Goal: Information Seeking & Learning: Understand process/instructions

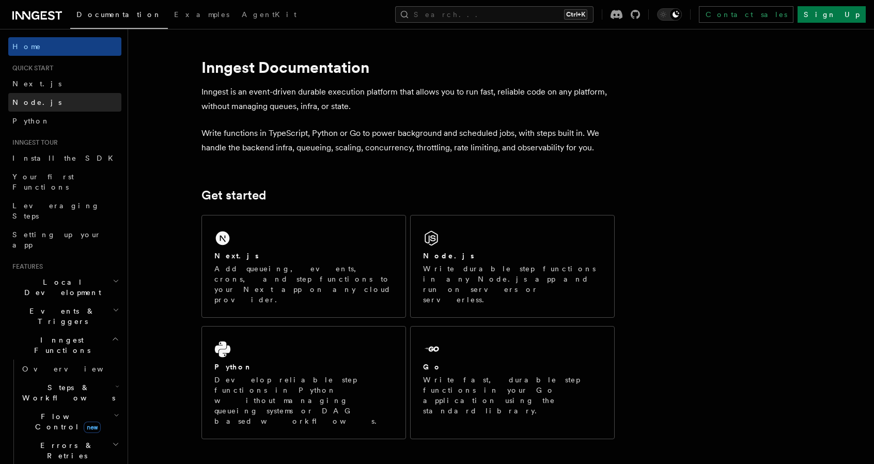
click at [47, 101] on link "Node.js" at bounding box center [64, 102] width 113 height 19
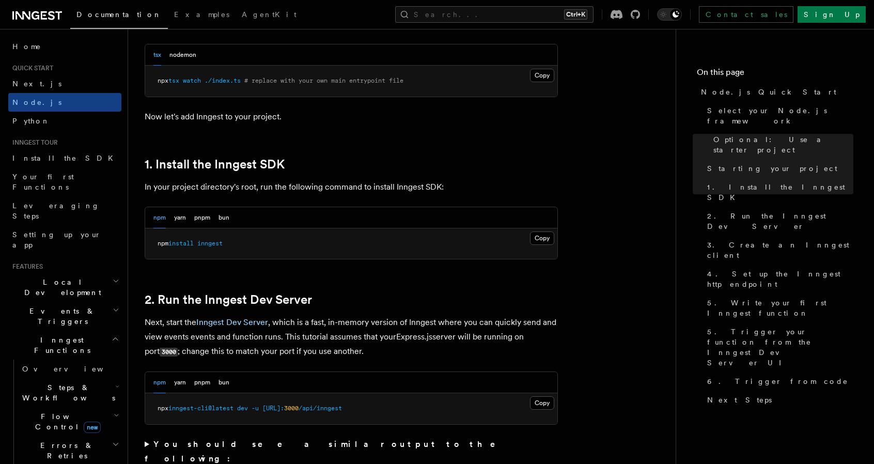
scroll to position [574, 0]
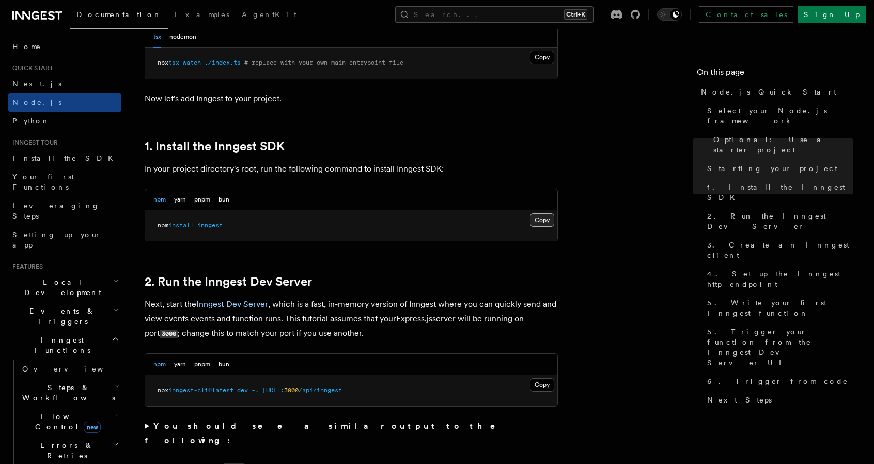
click at [543, 223] on button "Copy Copied" at bounding box center [542, 219] width 24 height 13
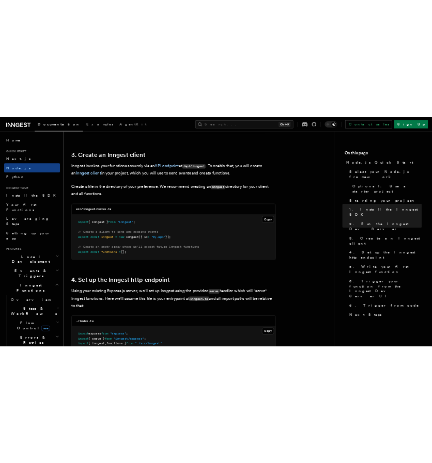
scroll to position [1289, 0]
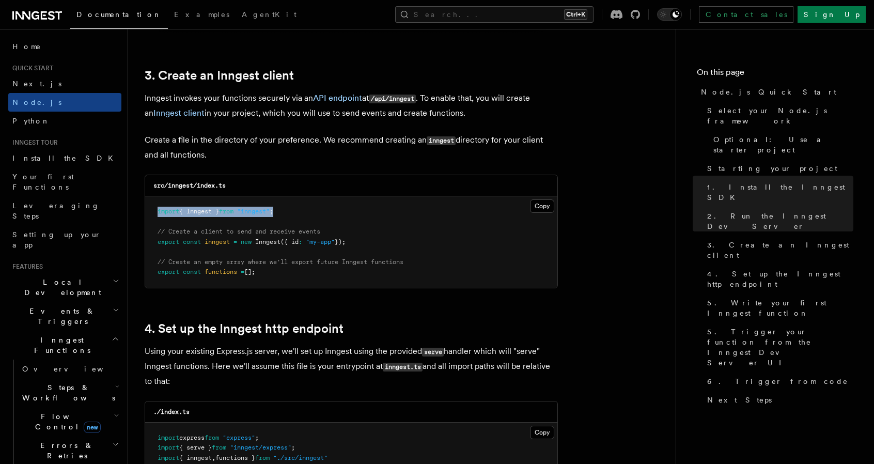
drag, startPoint x: 289, startPoint y: 214, endPoint x: 156, endPoint y: 214, distance: 133.2
click at [156, 214] on pre "import { Inngest } from "inngest" ; // Create a client to send and receive even…" at bounding box center [351, 241] width 412 height 91
copy span "import { Inngest } from "inngest" ;"
drag, startPoint x: 360, startPoint y: 240, endPoint x: 155, endPoint y: 245, distance: 205.0
click at [155, 245] on pre "import { Inngest } from "inngest" ; // Create a client to send and receive even…" at bounding box center [351, 241] width 412 height 91
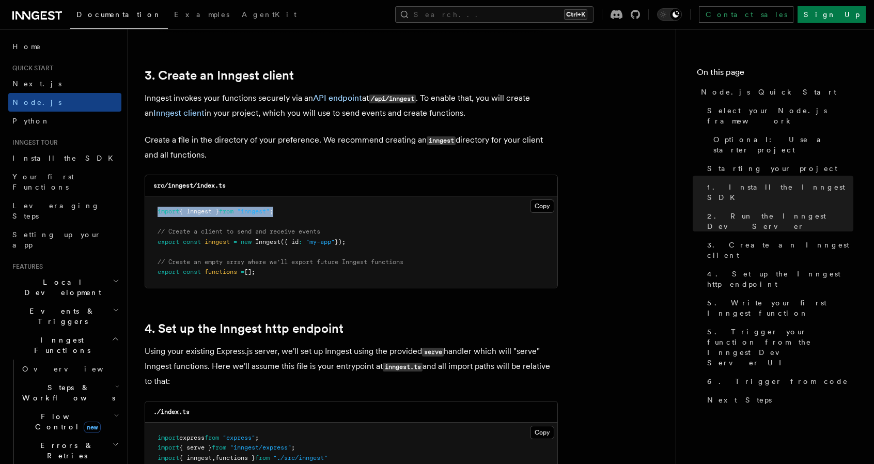
copy span "export const inngest = new Inngest ({ id : "my-app" });"
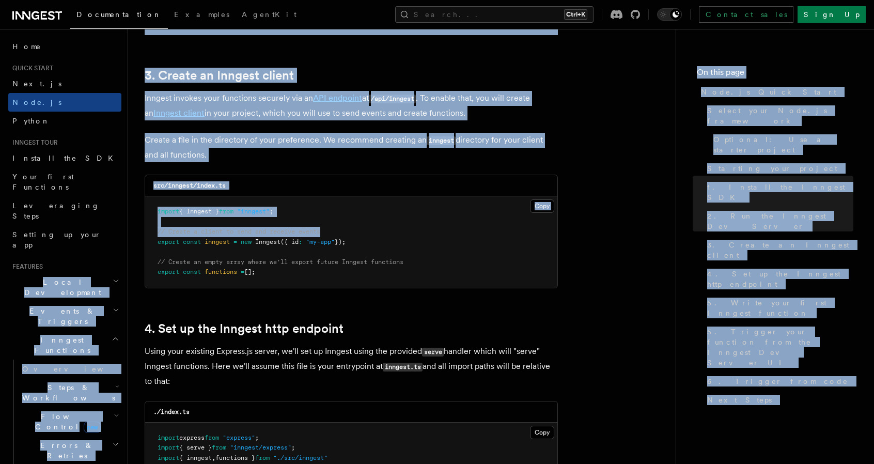
drag, startPoint x: 325, startPoint y: 230, endPoint x: 126, endPoint y: 229, distance: 198.3
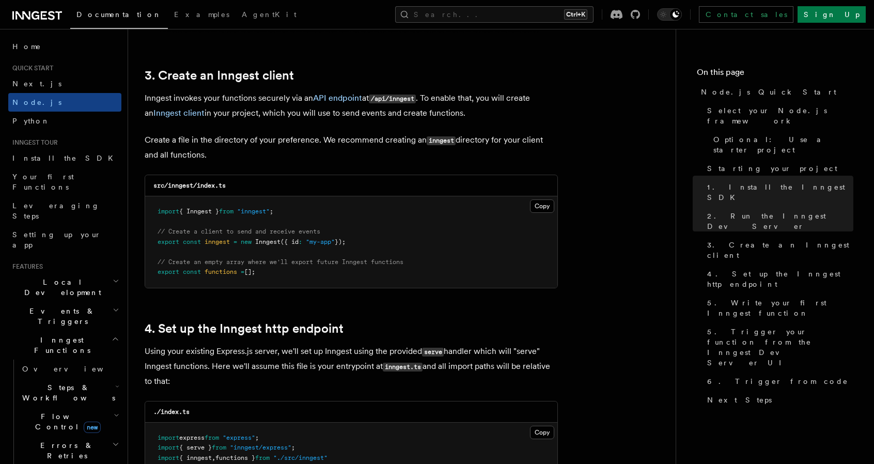
click at [269, 277] on pre "import { Inngest } from "inngest" ; // Create a client to send and receive even…" at bounding box center [351, 241] width 412 height 91
drag, startPoint x: 267, startPoint y: 271, endPoint x: 152, endPoint y: 231, distance: 122.5
click at [152, 231] on pre "import { Inngest } from "inngest" ; // Create a client to send and receive even…" at bounding box center [351, 241] width 412 height 91
copy code "// Create a client to send and receive events export const inngest = new Innges…"
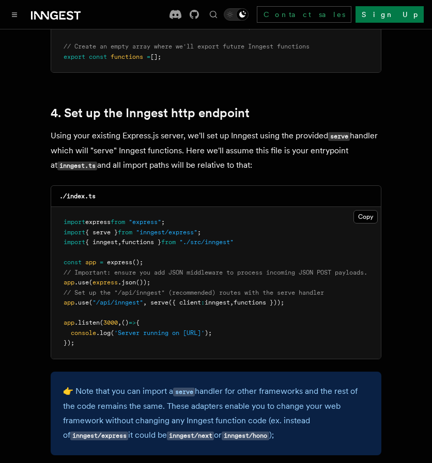
click at [377, 307] on pre "import express from "express" ; import { serve } from "inngest/express" ; impor…" at bounding box center [215, 283] width 329 height 152
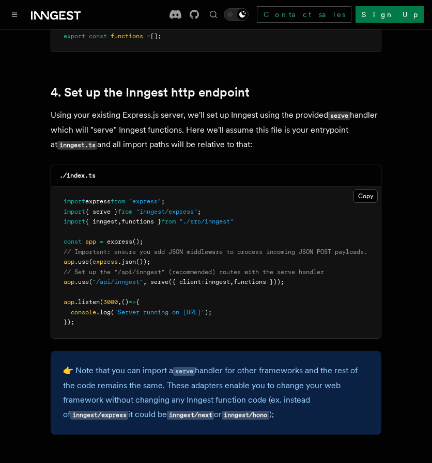
drag, startPoint x: 301, startPoint y: 265, endPoint x: 45, endPoint y: 272, distance: 255.7
copy span "app .use ( "/api/inngest" , serve ({ client : inngest , functions }));"
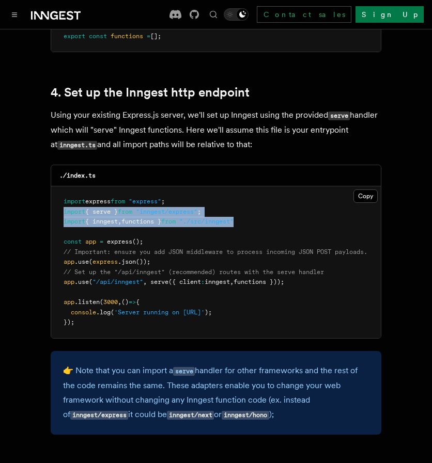
drag, startPoint x: 64, startPoint y: 200, endPoint x: 250, endPoint y: 204, distance: 186.9
click at [250, 204] on pre "import express from "express" ; import { serve } from "inngest/express" ; impor…" at bounding box center [215, 262] width 329 height 152
copy code "import { serve } from "inngest/express" ; import { inngest , functions } from "…"
